Goal: Information Seeking & Learning: Learn about a topic

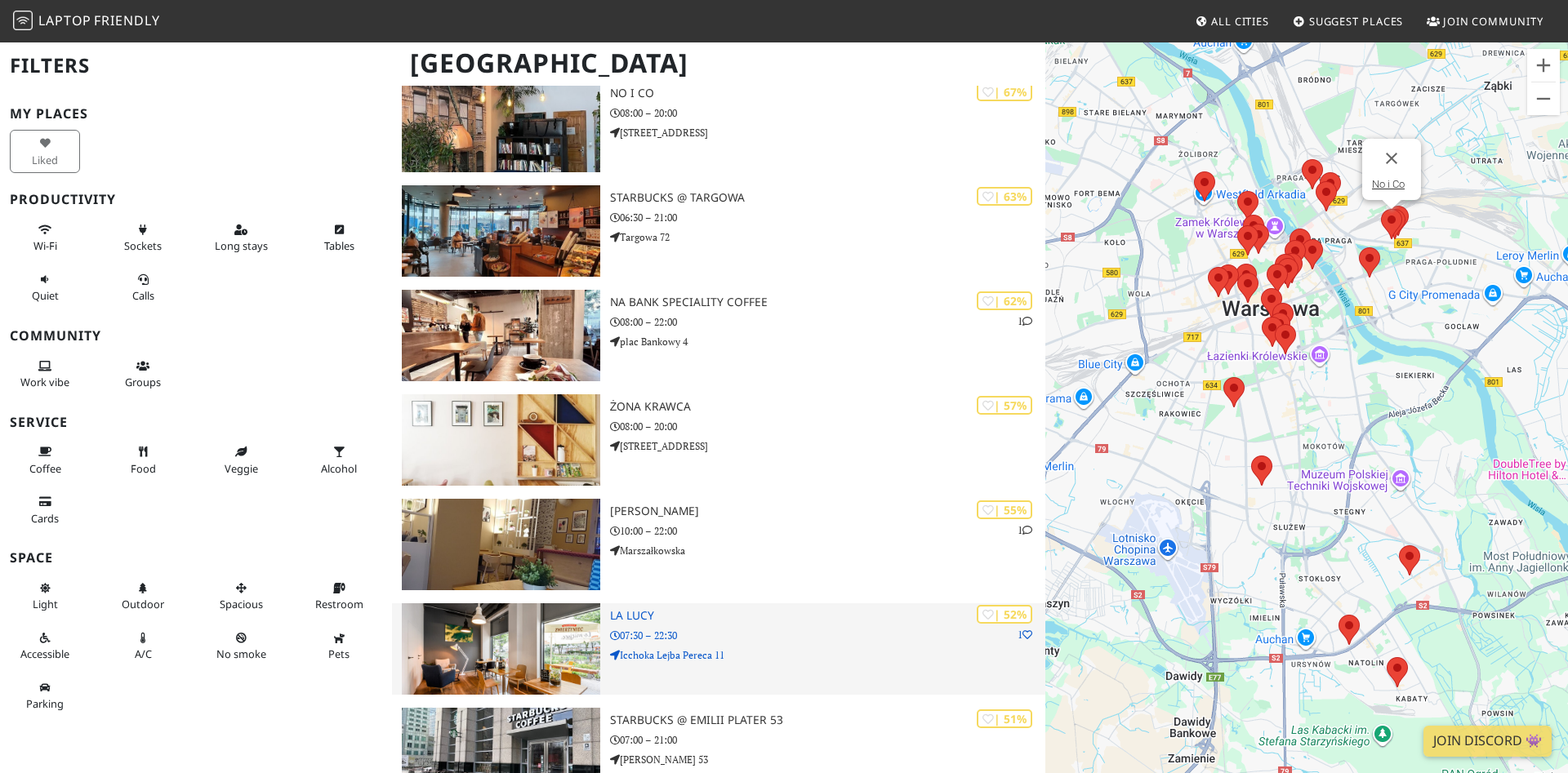
scroll to position [1751, 0]
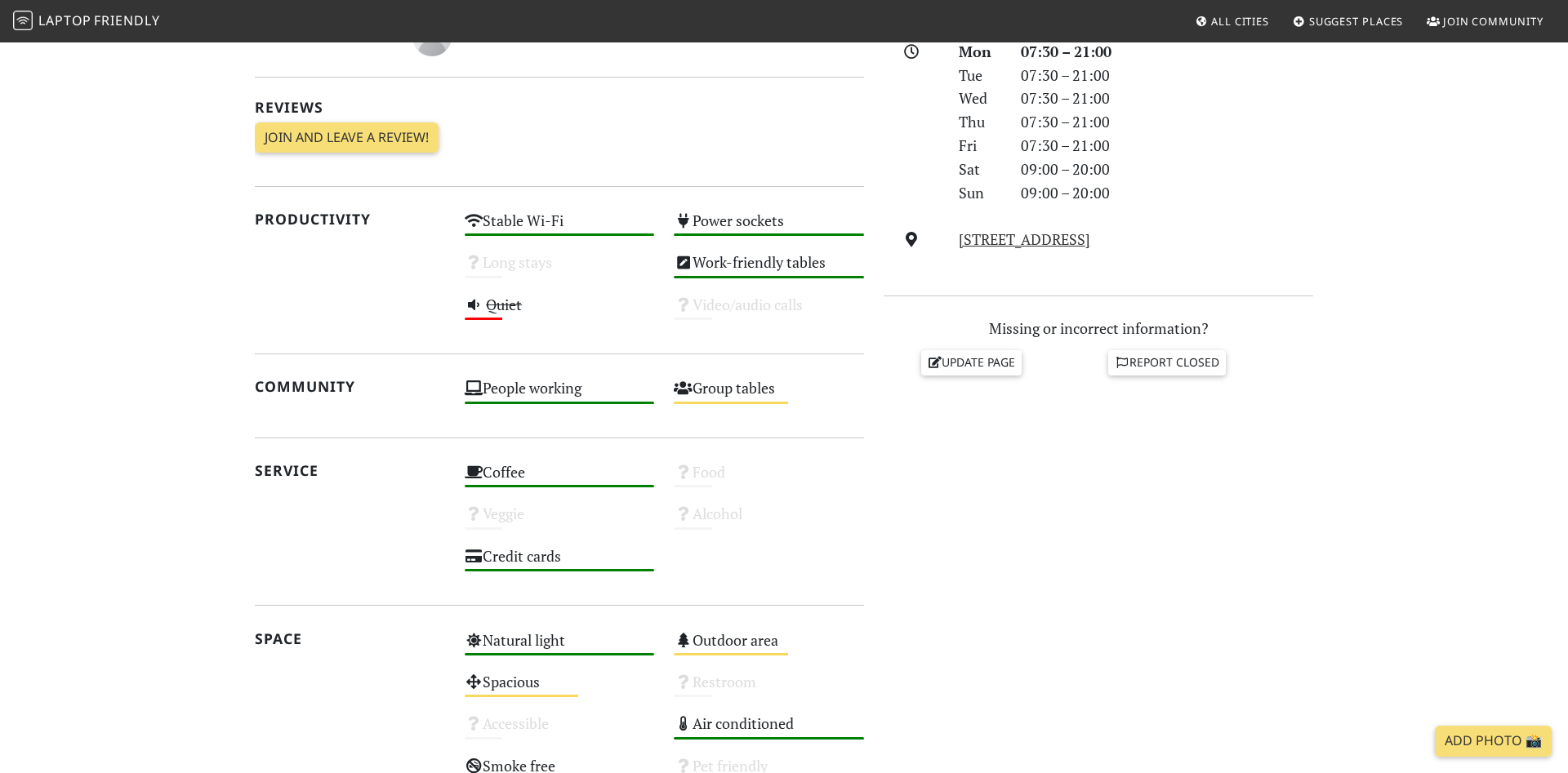
scroll to position [500, 0]
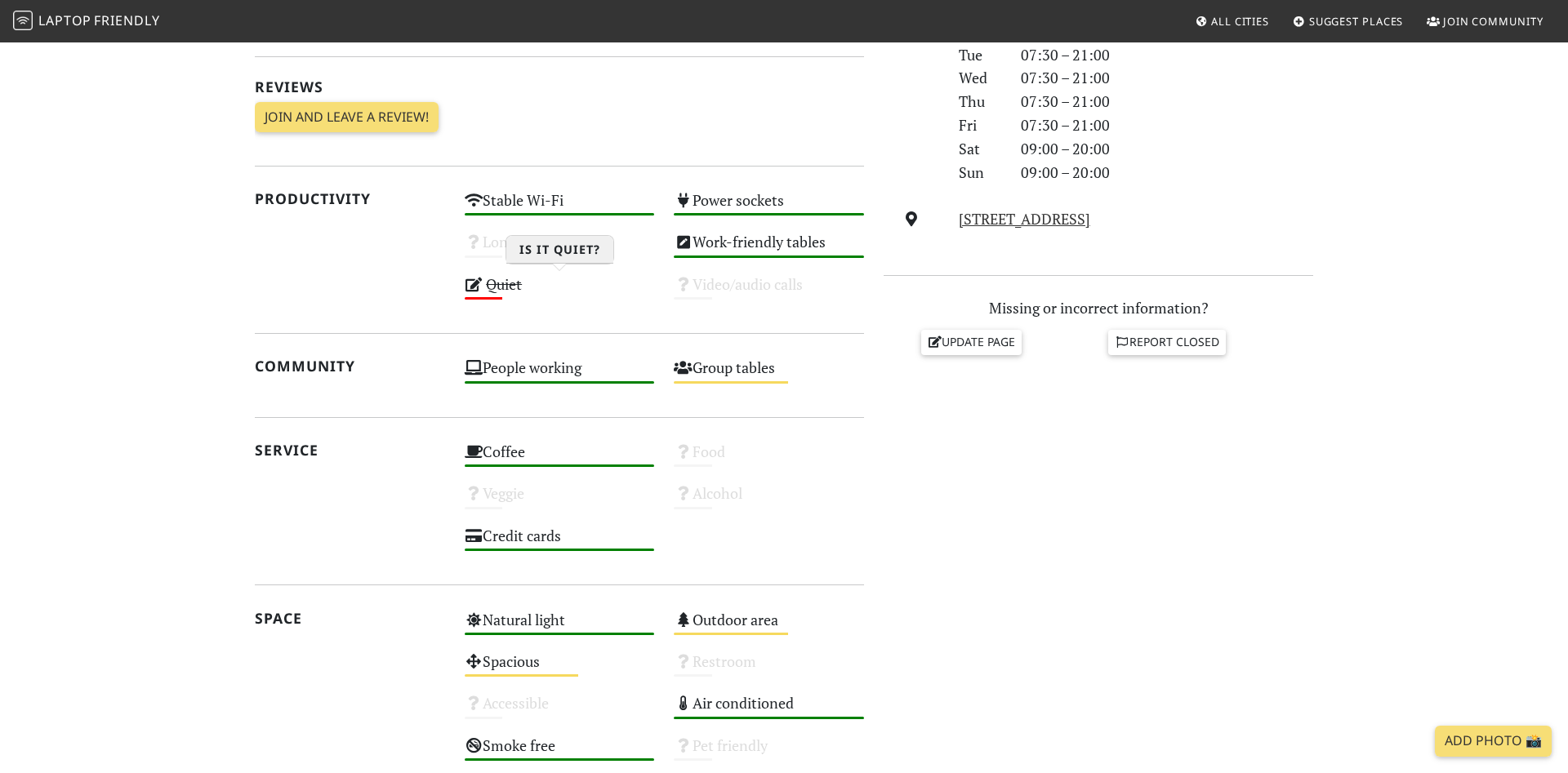
click at [477, 284] on icon at bounding box center [473, 284] width 19 height 15
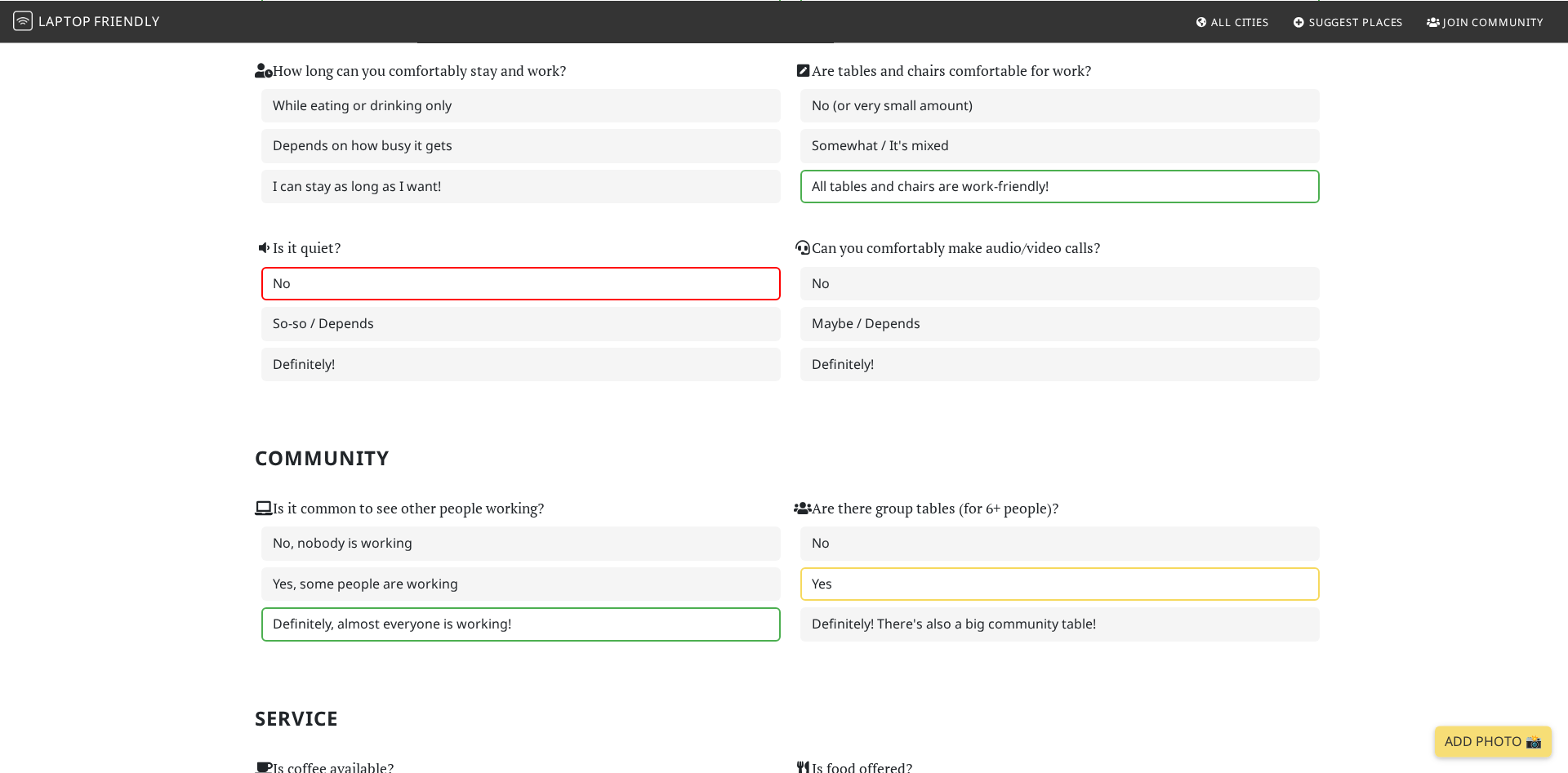
scroll to position [417, 0]
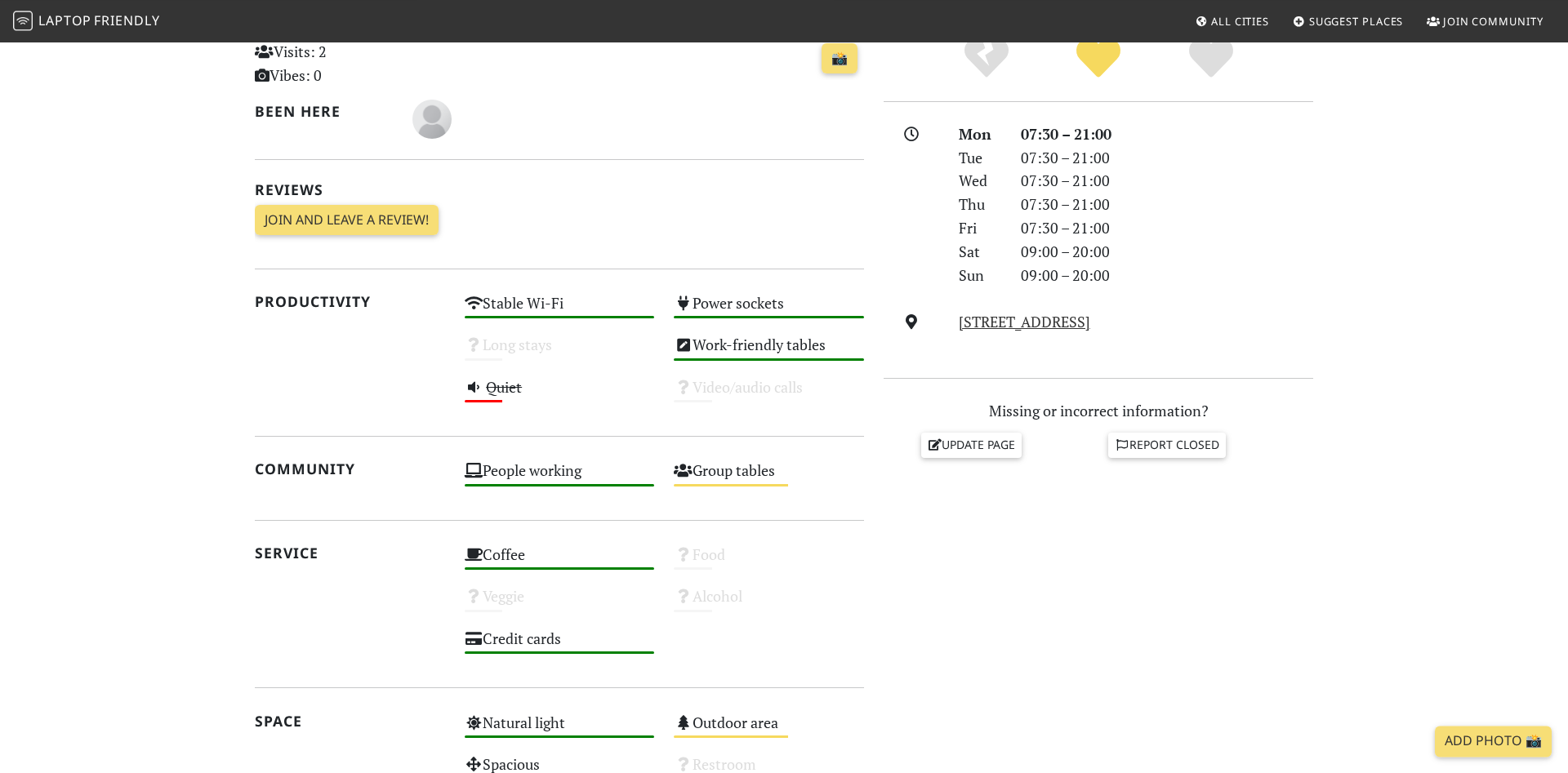
scroll to position [282, 0]
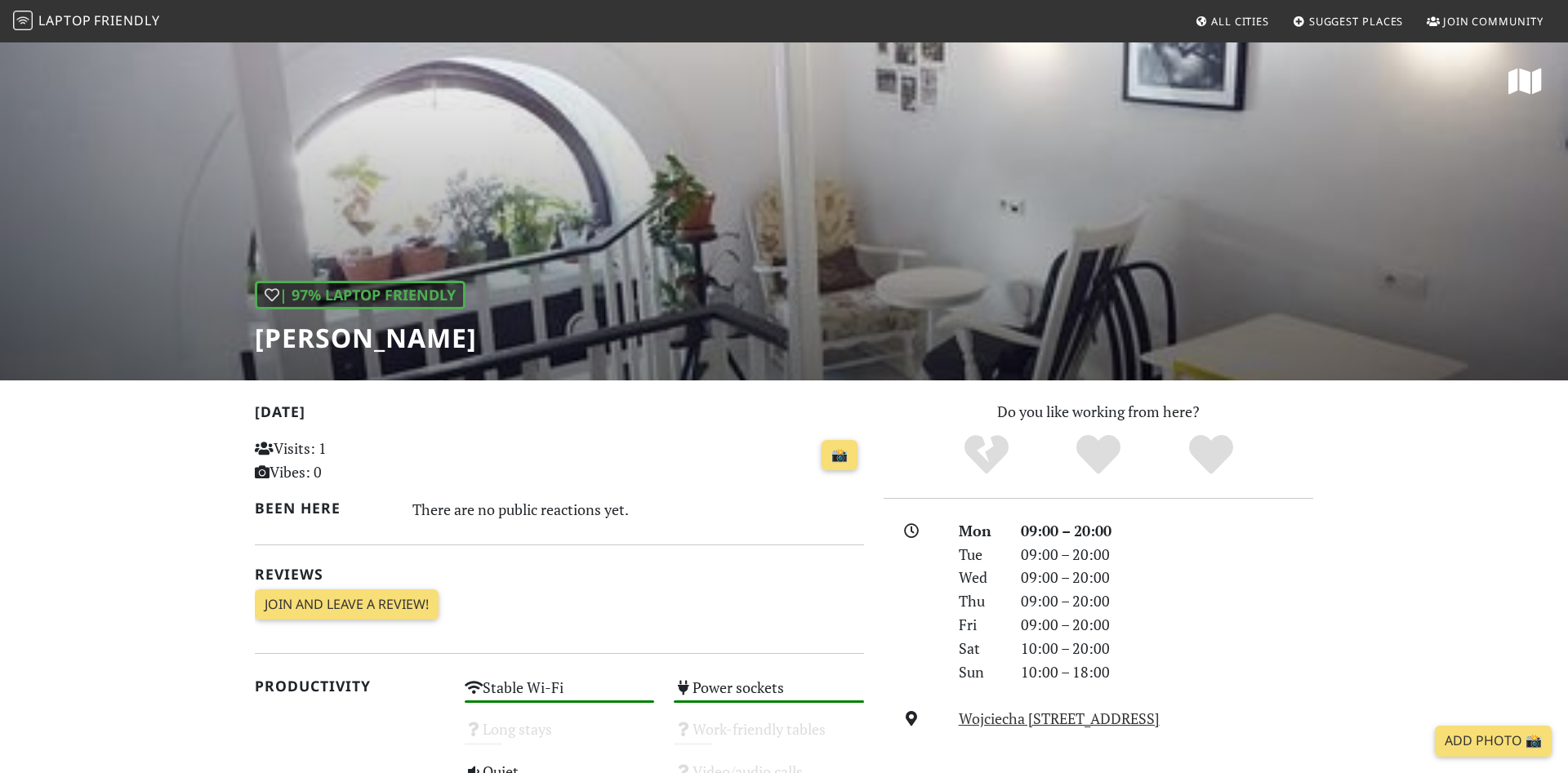
scroll to position [250, 0]
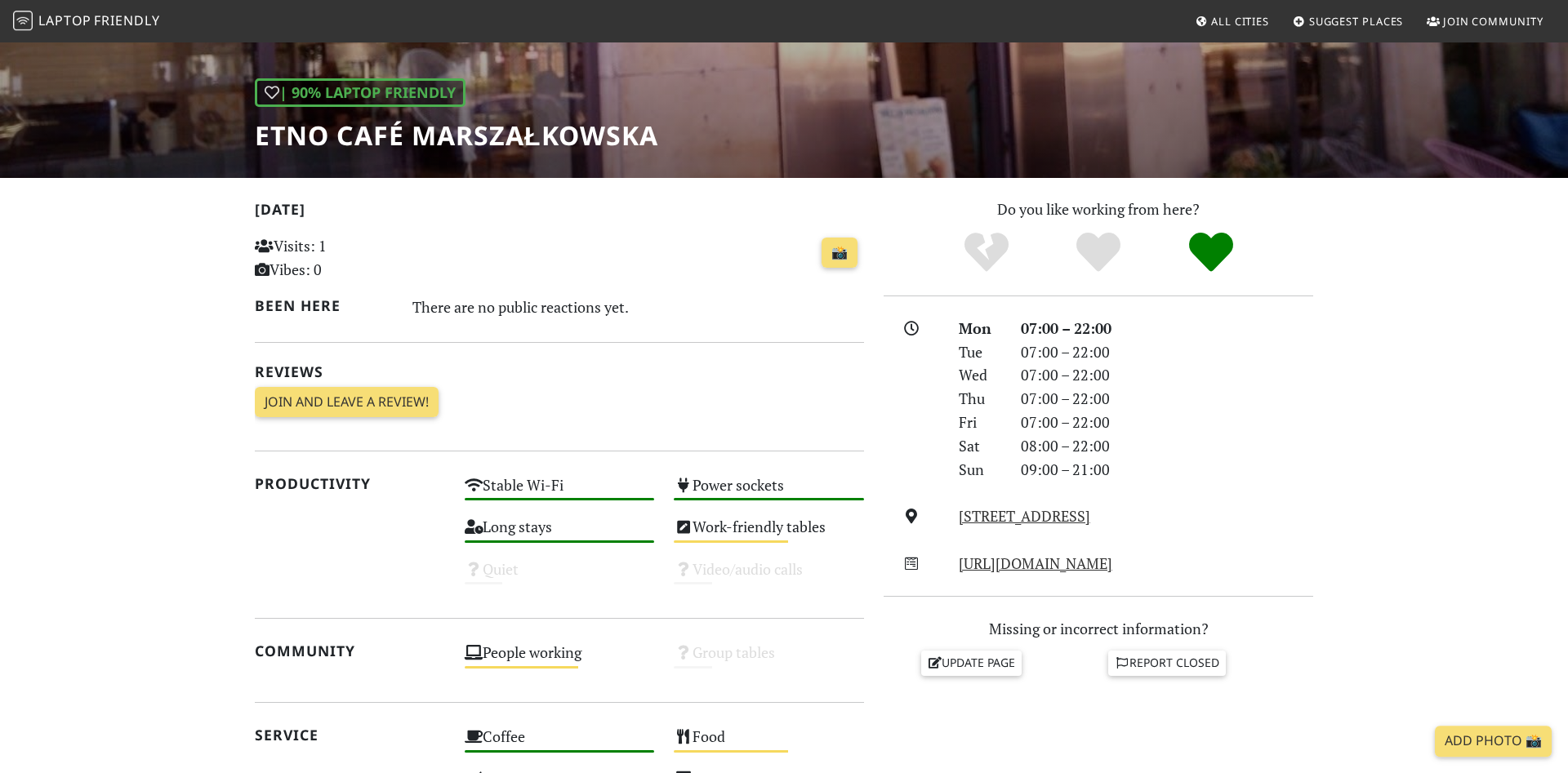
scroll to position [83, 0]
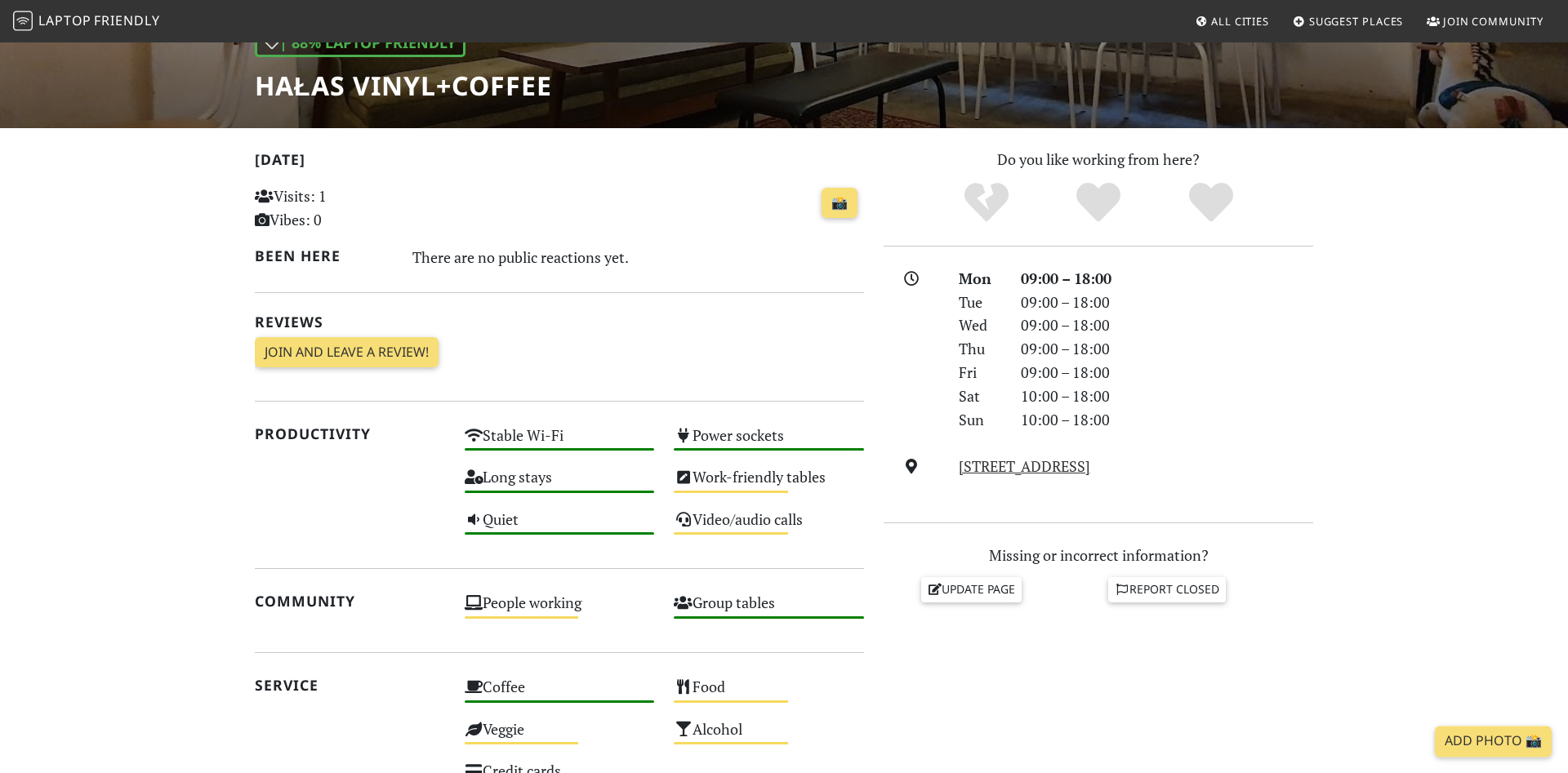
scroll to position [250, 0]
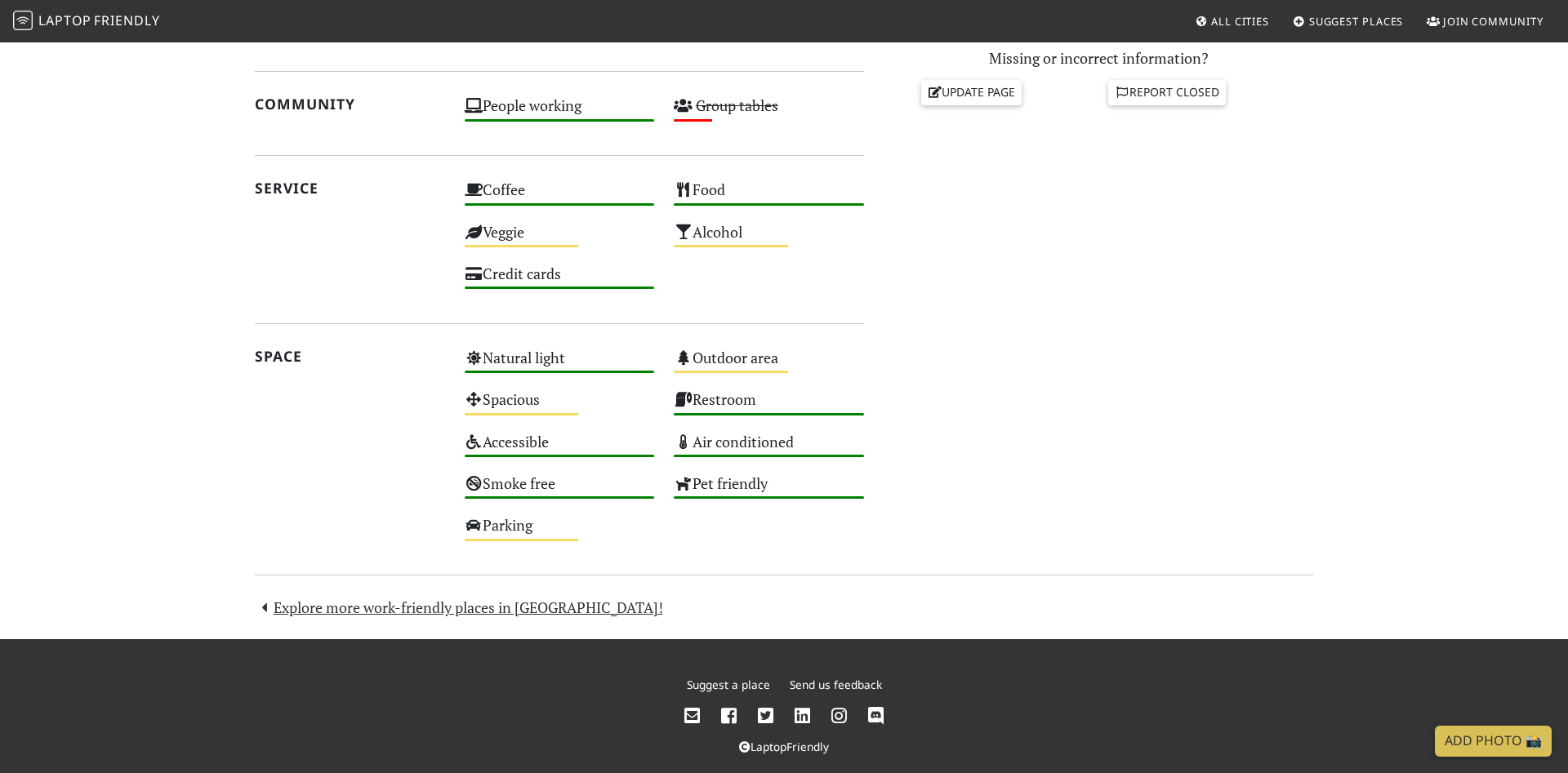
scroll to position [771, 0]
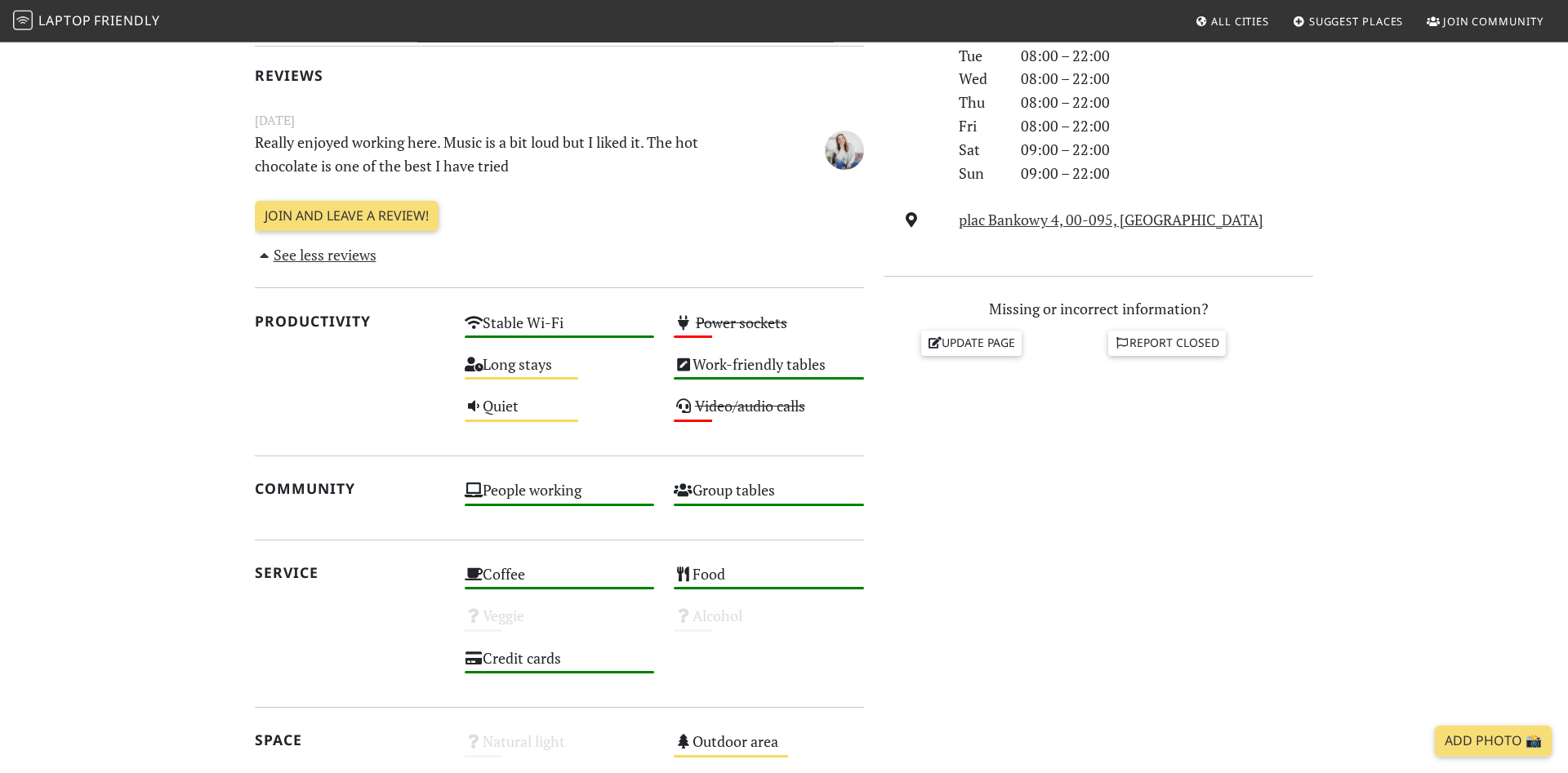
scroll to position [500, 0]
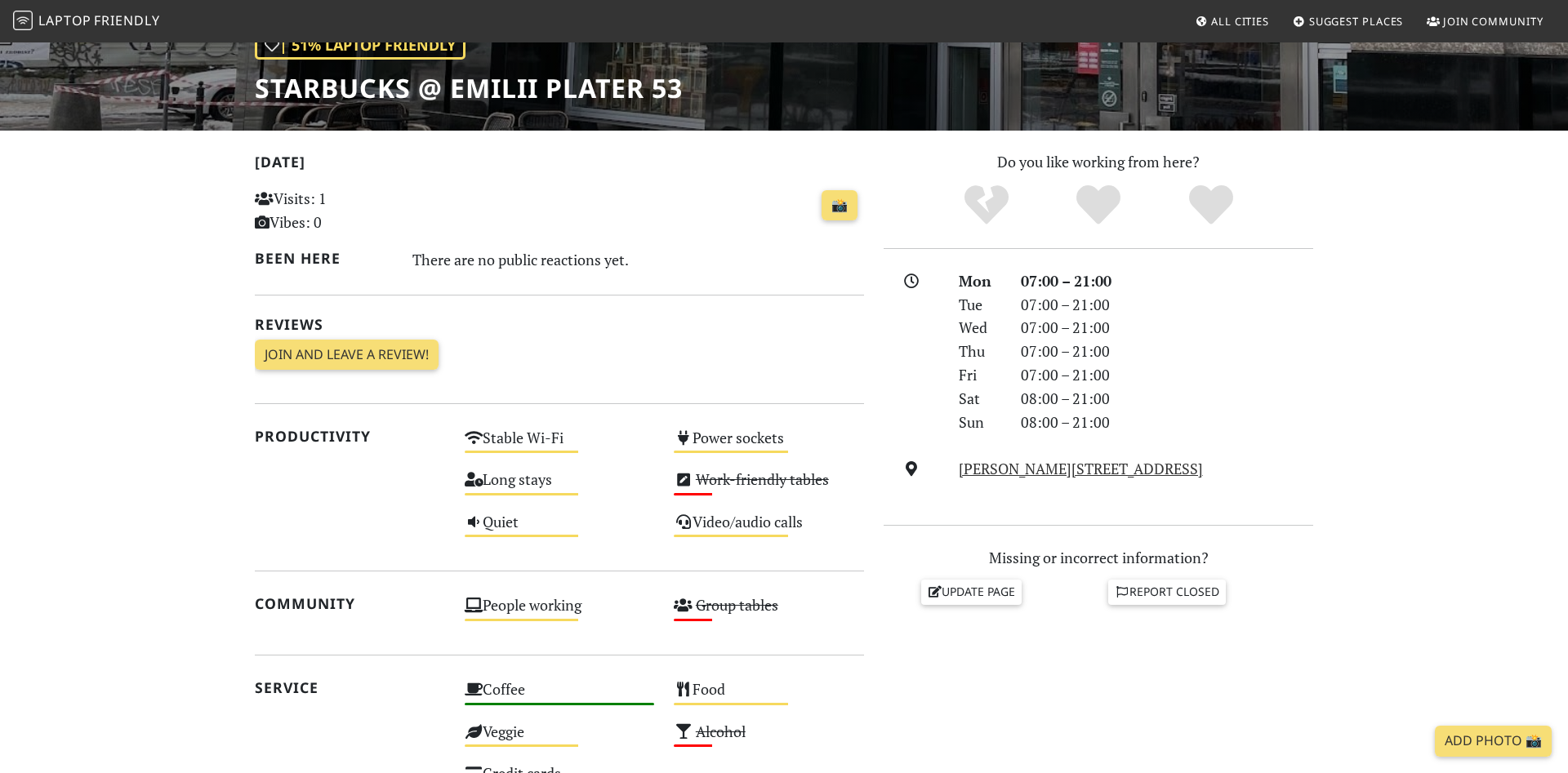
scroll to position [583, 0]
